Goal: Information Seeking & Learning: Learn about a topic

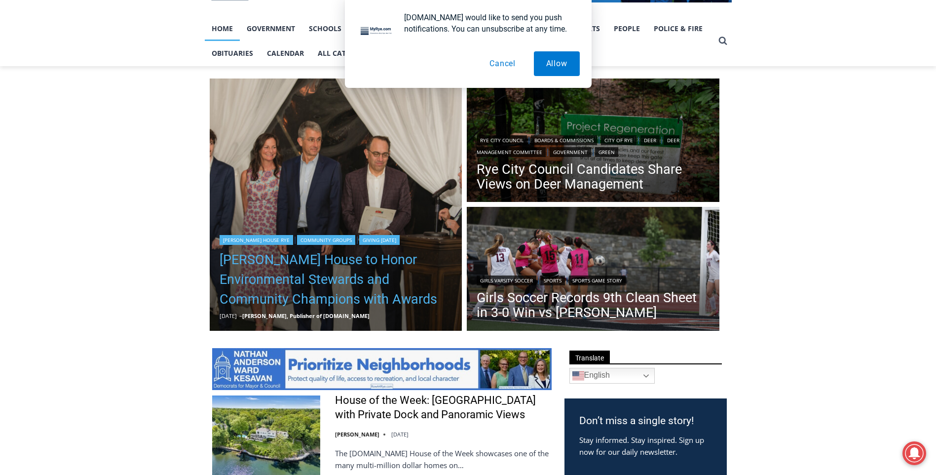
scroll to position [197, 0]
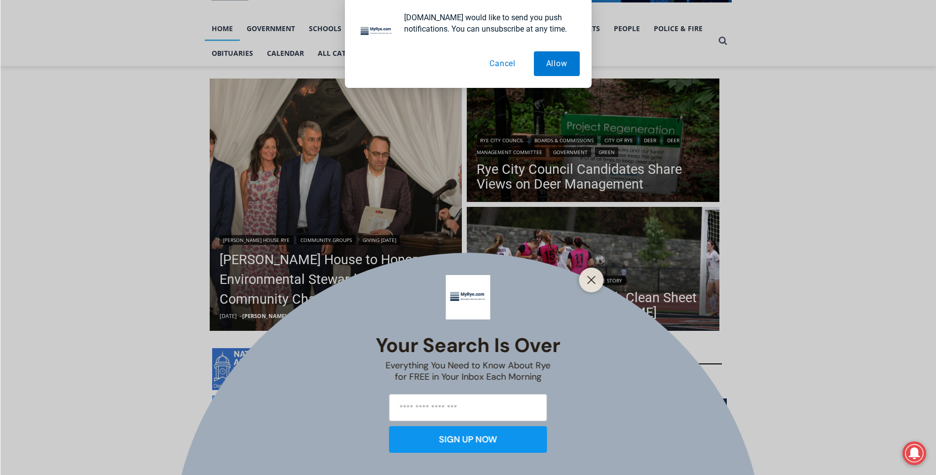
click at [504, 63] on button "Cancel" at bounding box center [502, 63] width 51 height 25
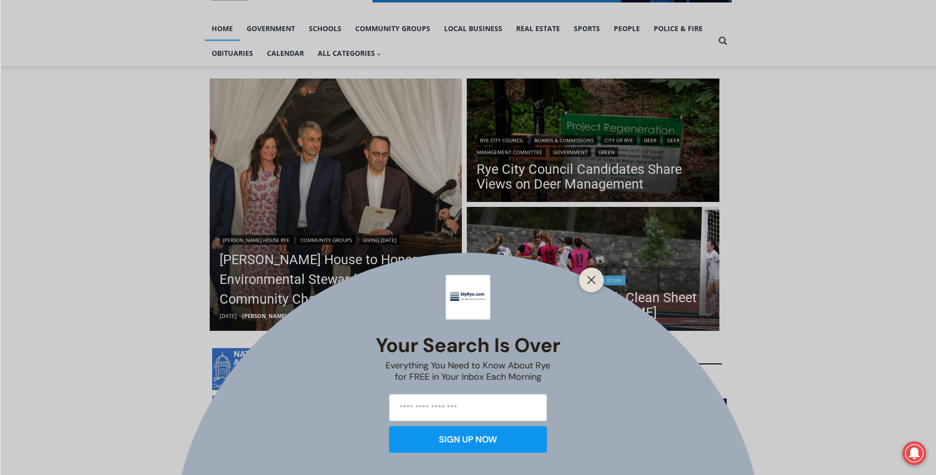
click at [593, 280] on icon "Close" at bounding box center [591, 279] width 9 height 9
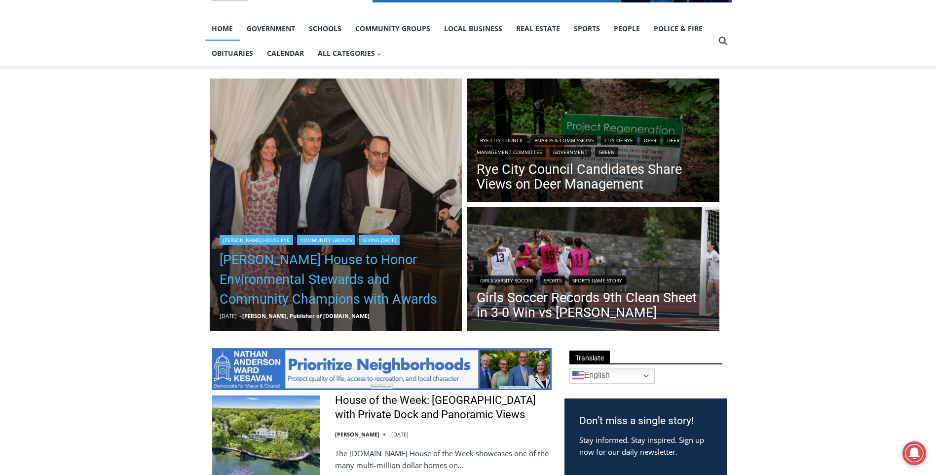
click at [299, 267] on link "[PERSON_NAME] House to Honor Environmental Stewards and Community Champions wit…" at bounding box center [336, 279] width 233 height 59
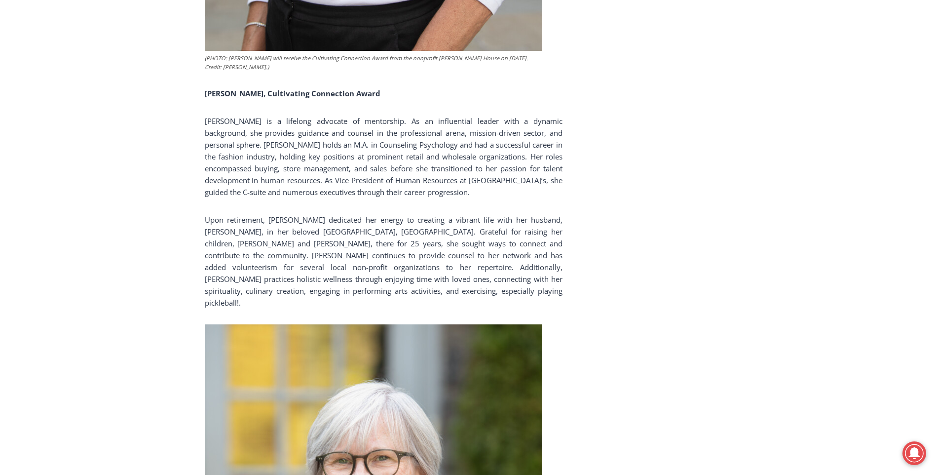
scroll to position [4175, 0]
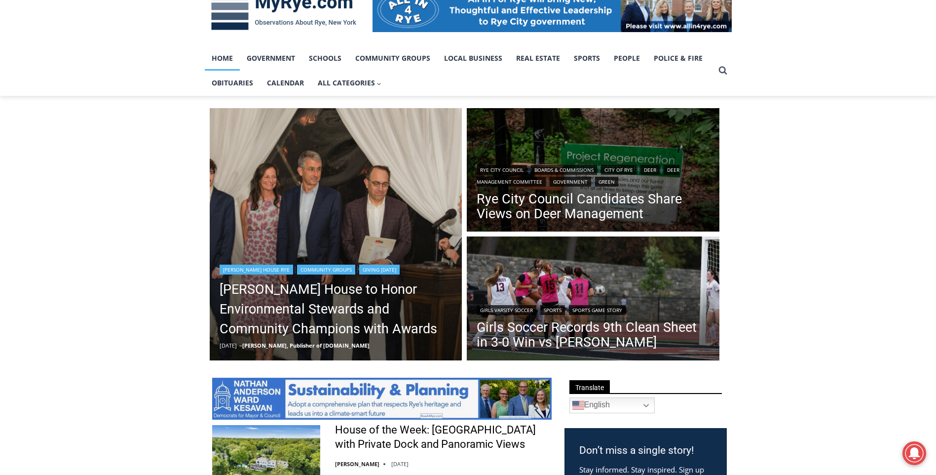
scroll to position [49, 0]
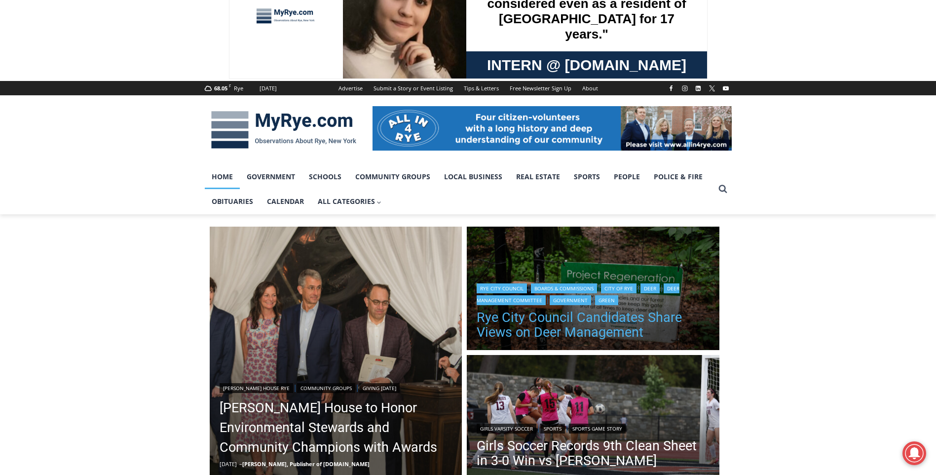
click at [529, 324] on link "Rye City Council Candidates Share Views on Deer Management" at bounding box center [593, 325] width 233 height 30
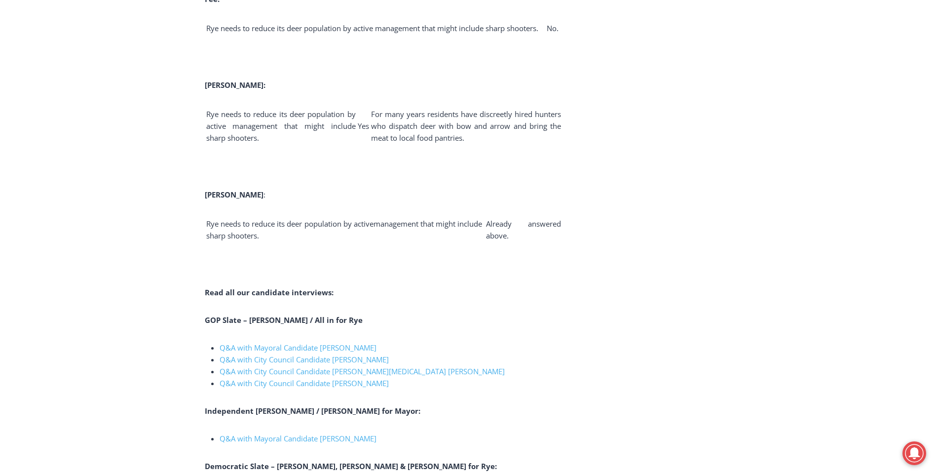
scroll to position [3602, 0]
